Goal: Navigation & Orientation: Find specific page/section

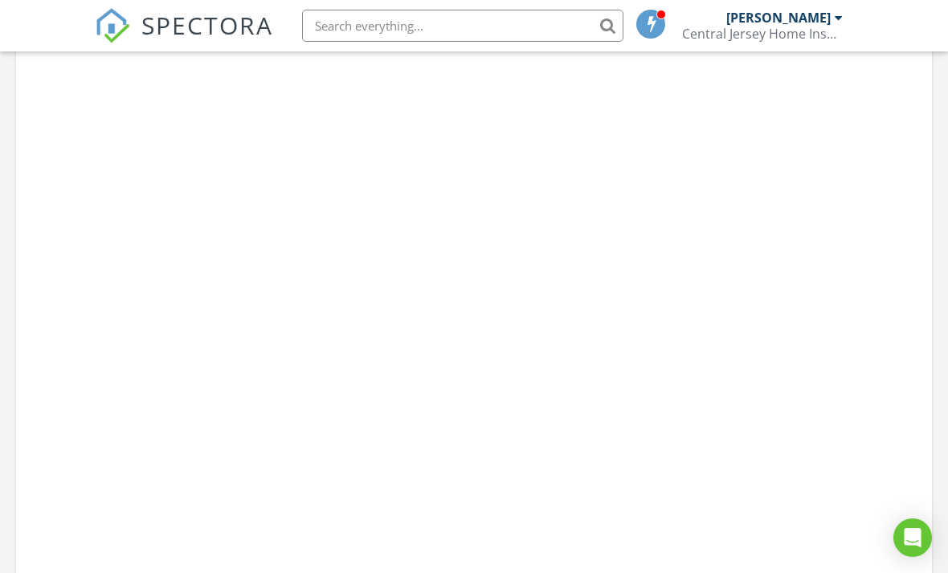
scroll to position [1463, 949]
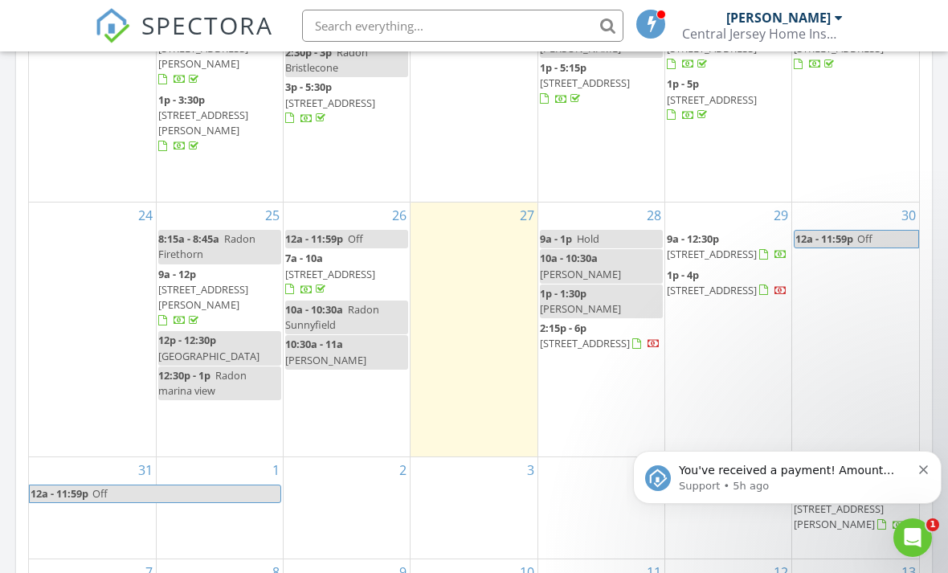
click at [850, 474] on p "You've received a payment! Amount $745.00 Fee $0.00 Net $745.00 Transaction # p…" at bounding box center [795, 471] width 232 height 16
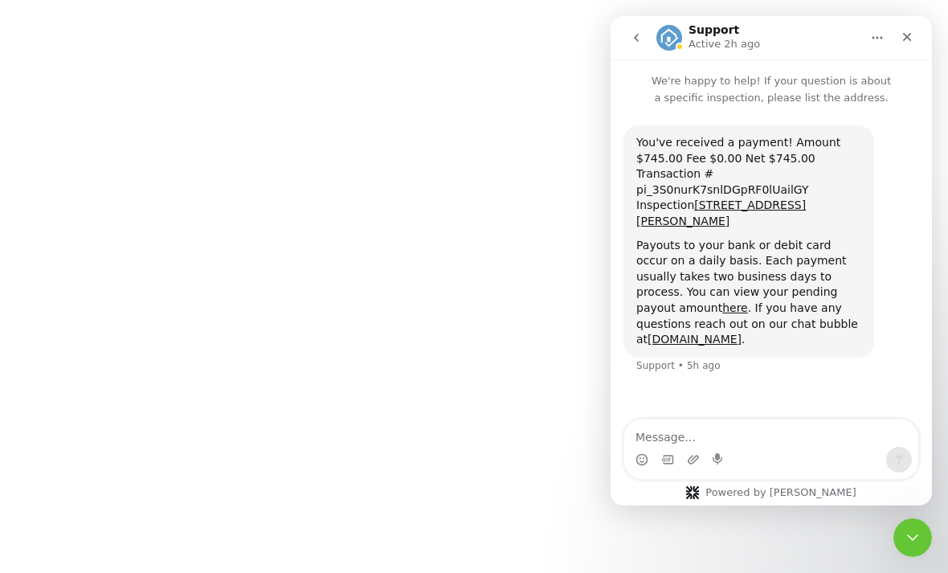
click at [90, 0] on html "SPECTORA George Spetz Central Jersey Home Inspections Role: Inspector Dashboard…" at bounding box center [474, 0] width 948 height 0
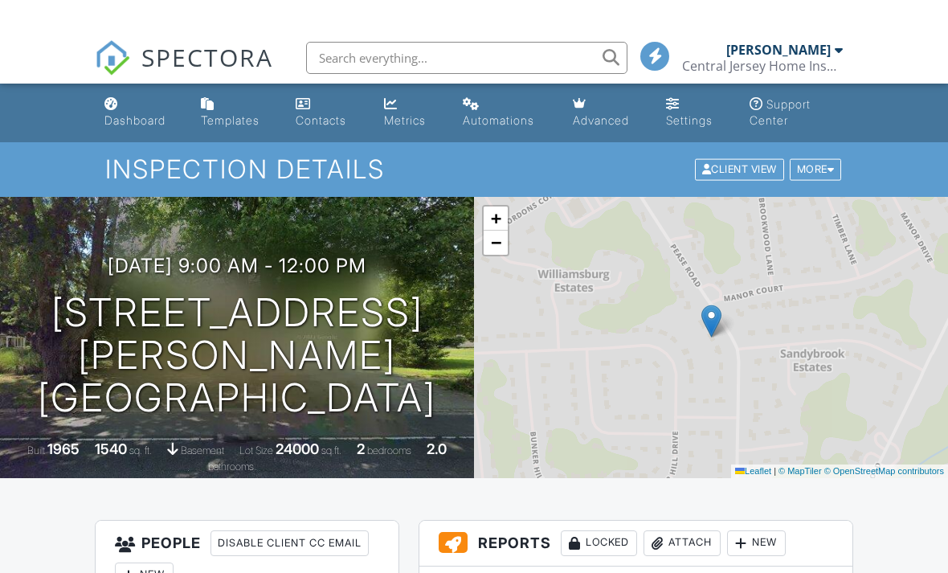
scroll to position [-6, 0]
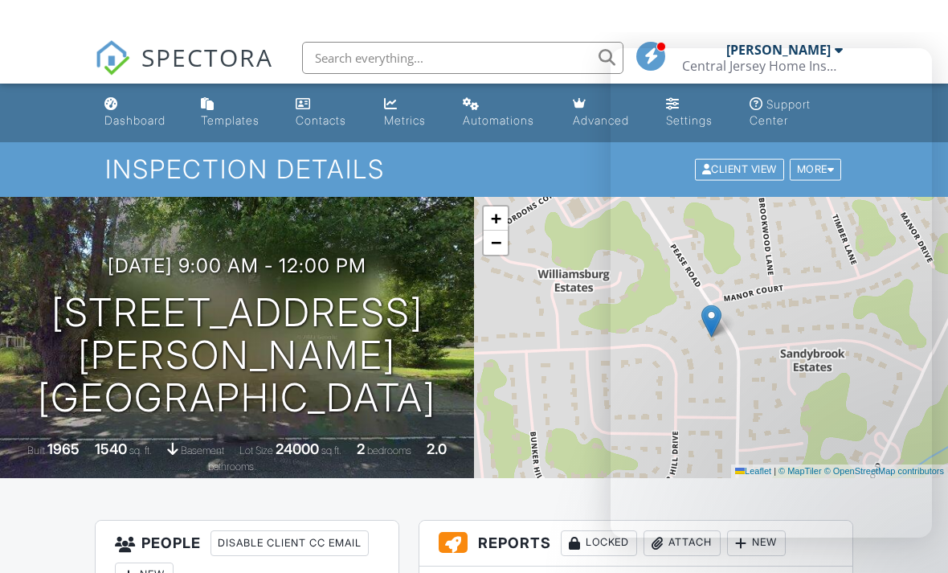
click at [116, 73] on div "Dashboard" at bounding box center [111, 71] width 14 height 13
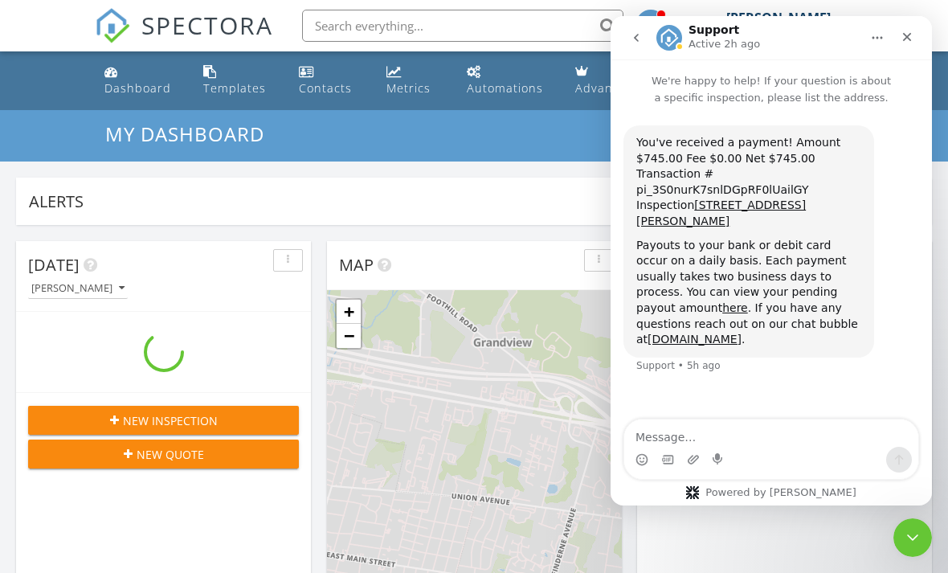
scroll to position [1463, 949]
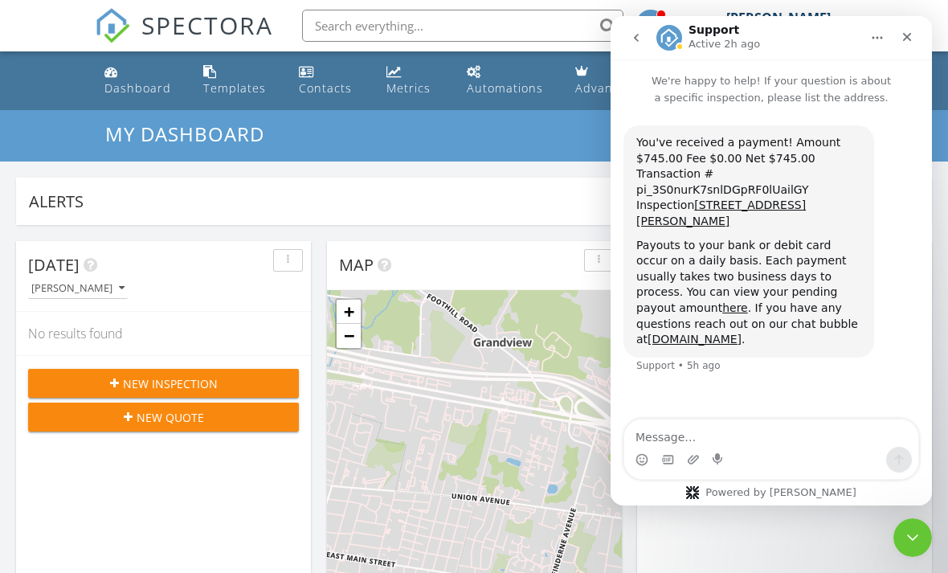
click at [897, 43] on div "Close" at bounding box center [907, 36] width 29 height 29
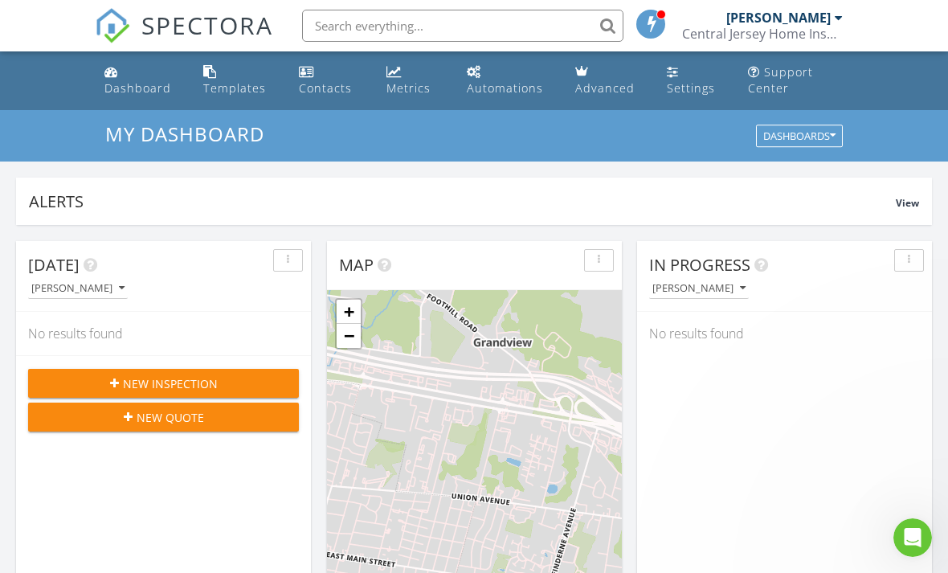
scroll to position [0, 0]
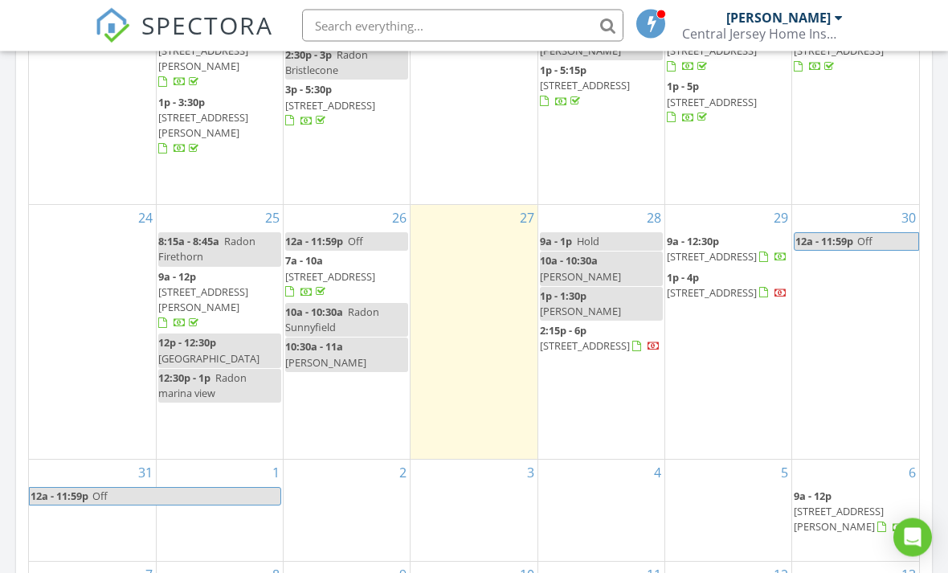
scroll to position [820, 0]
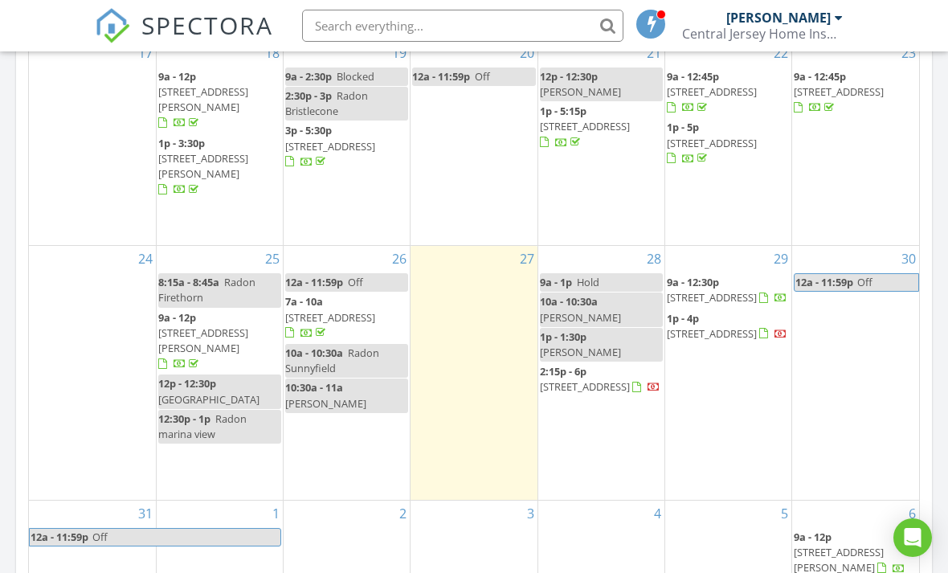
click at [575, 527] on div at bounding box center [601, 540] width 126 height 26
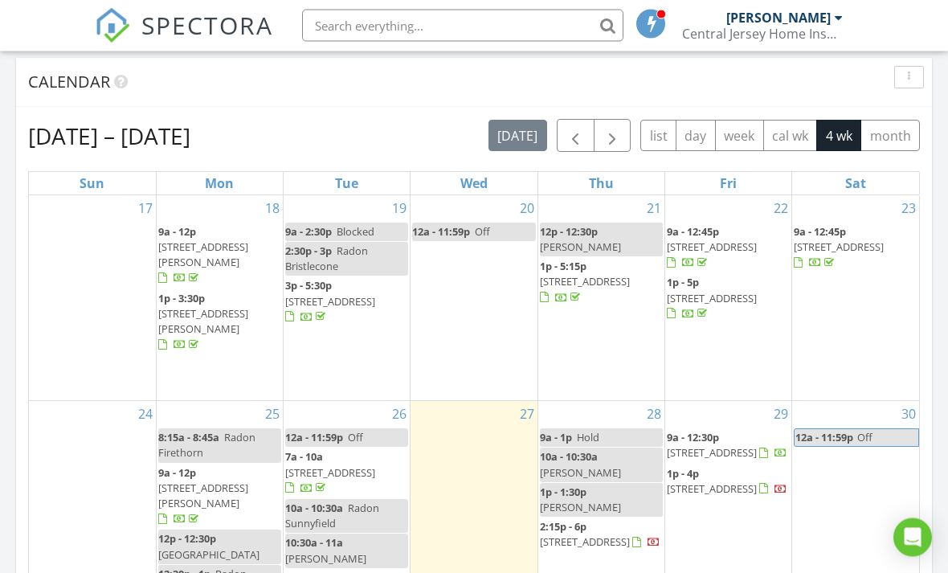
scroll to position [656, 0]
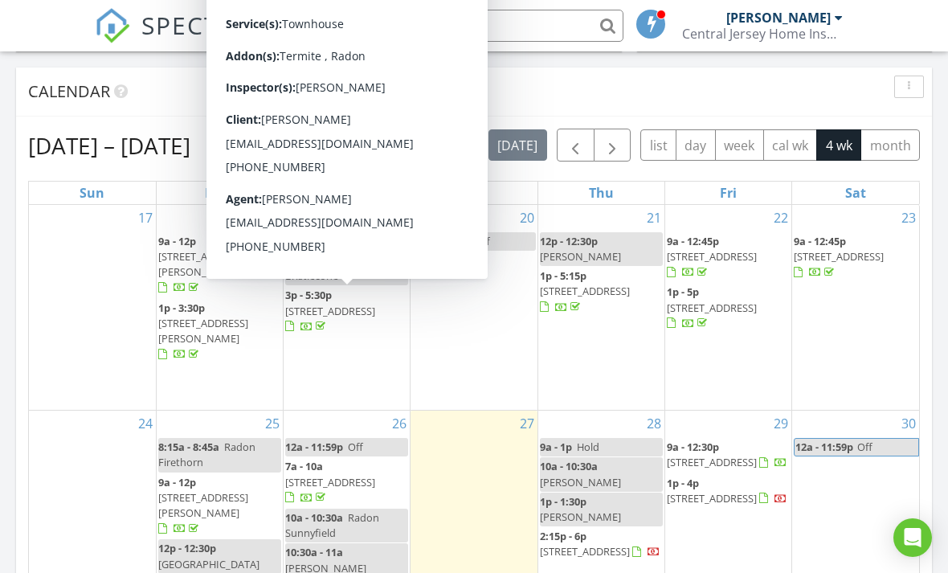
click at [366, 308] on span "[STREET_ADDRESS]" at bounding box center [330, 311] width 90 height 14
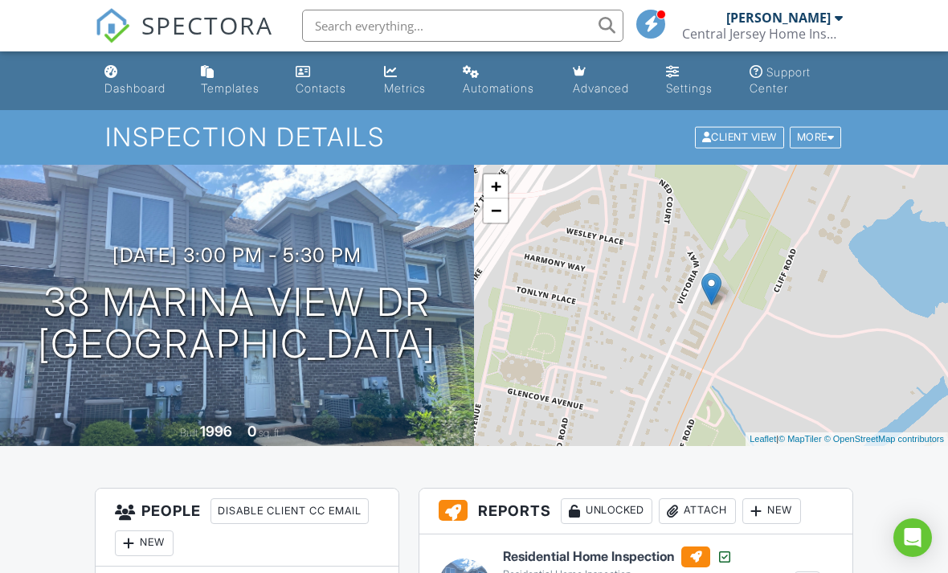
click at [136, 84] on div "Dashboard" at bounding box center [134, 88] width 61 height 14
